Goal: Navigation & Orientation: Find specific page/section

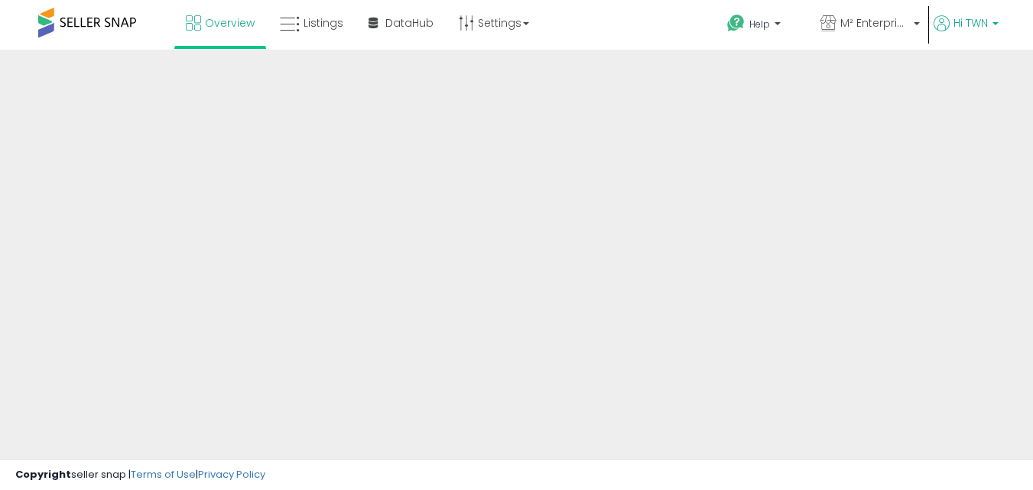
click at [981, 15] on span "Hi TWN" at bounding box center [971, 22] width 34 height 15
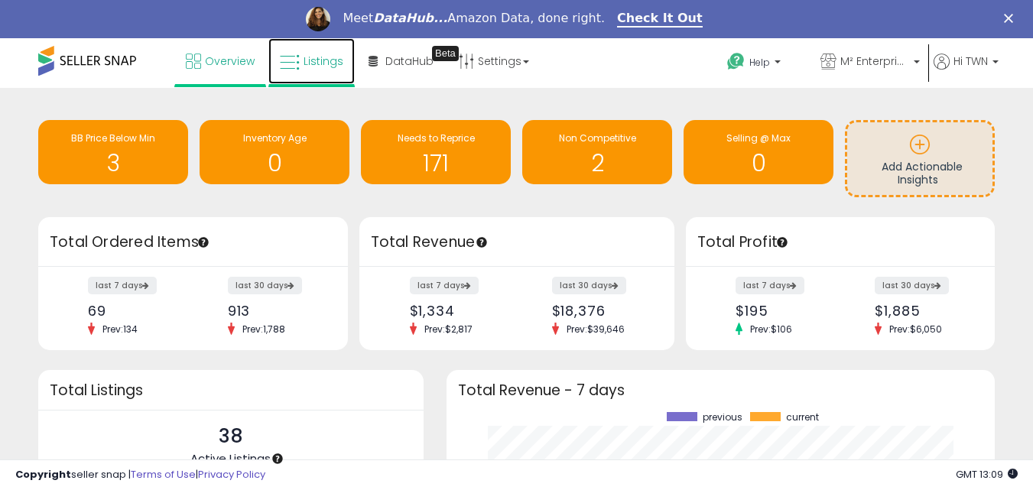
click at [334, 57] on span "Listings" at bounding box center [324, 61] width 40 height 15
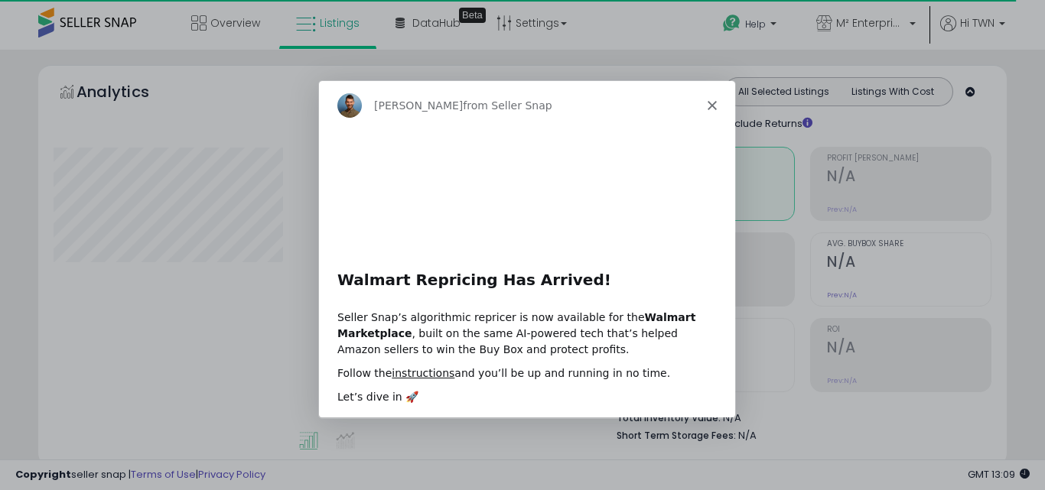
click at [711, 103] on icon "Close" at bounding box center [711, 104] width 9 height 9
